Goal: Check status

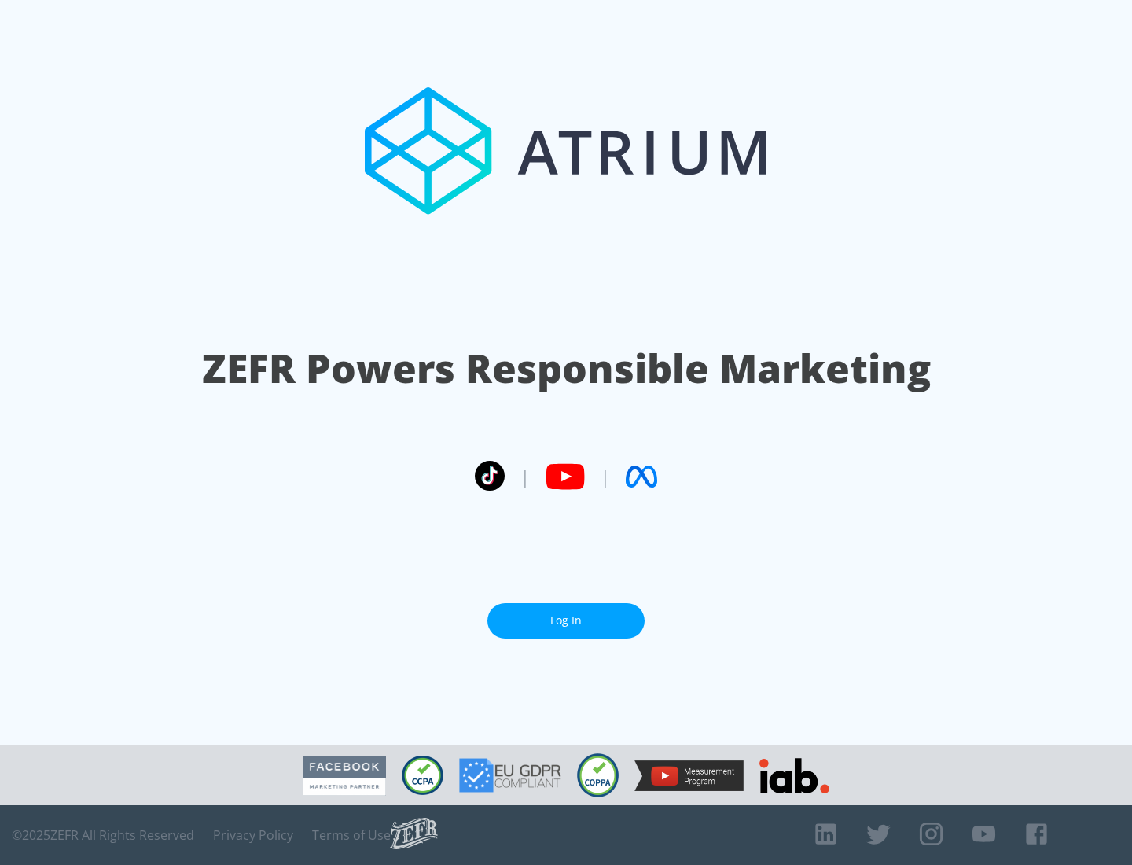
click at [566, 614] on link "Log In" at bounding box center [565, 620] width 157 height 35
